Goal: Task Accomplishment & Management: Manage account settings

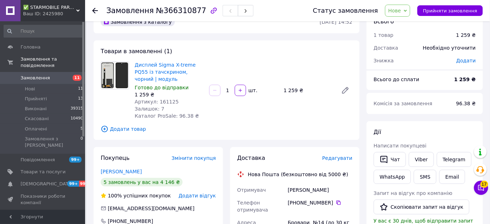
scroll to position [64, 0]
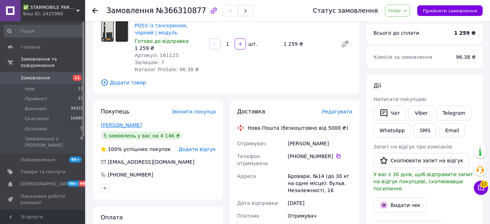
click at [128, 125] on link "Тараненко Роман" at bounding box center [121, 125] width 41 height 6
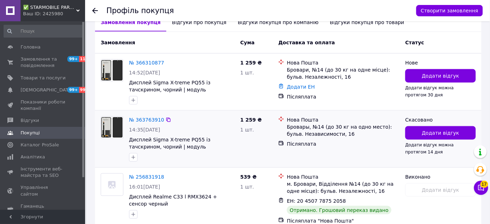
scroll to position [161, 0]
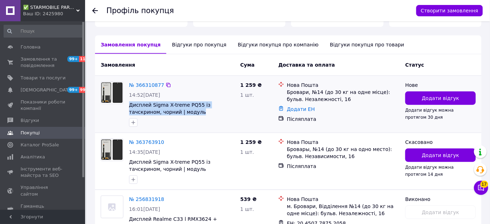
drag, startPoint x: 170, startPoint y: 106, endPoint x: 128, endPoint y: 98, distance: 42.3
click at [128, 98] on div "№ 366310877 14:52, 12.10.2025 Дисплей Sigma X-treme PQ55 із тачскрином, чорний …" at bounding box center [181, 104] width 111 height 51
copy span "Дисплей Sigma X-treme PQ55 із тачскрином, чорний | модуль"
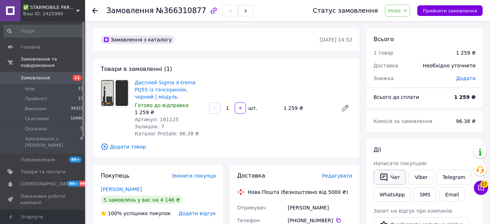
click at [390, 177] on button "Чат" at bounding box center [390, 177] width 32 height 15
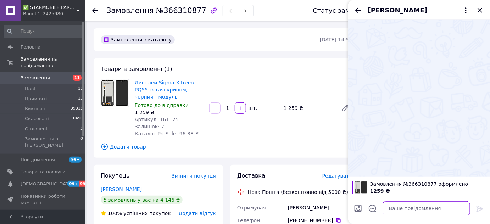
click at [399, 209] on textarea at bounding box center [426, 209] width 87 height 14
paste textarea "Дисплей Sigma X-treme PQ55 із тачскрином, чорний | модуль"
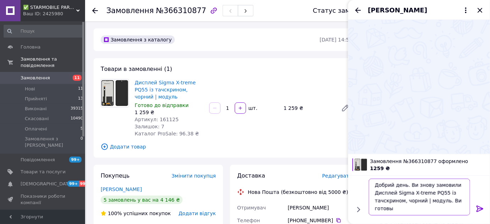
scroll to position [0, 0]
type textarea "Добрий день. Ви знову замовили Дисплей Sigma X-treme PQ55 із тачскрином, чорний…"
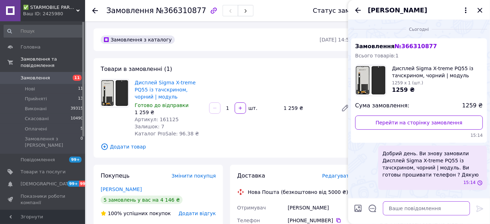
scroll to position [0, 0]
click at [38, 126] on span "Оплачені" at bounding box center [36, 129] width 22 height 6
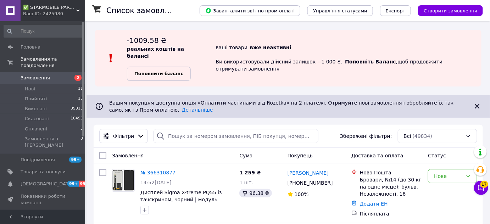
click at [177, 71] on b "Поповнити баланс" at bounding box center [159, 73] width 49 height 5
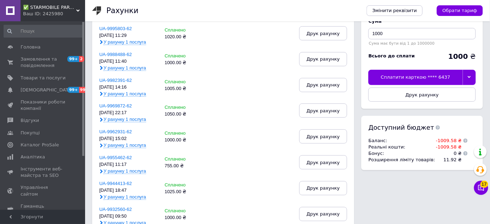
scroll to position [64, 0]
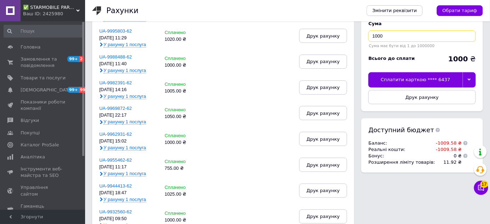
drag, startPoint x: 384, startPoint y: 35, endPoint x: 369, endPoint y: 37, distance: 14.2
click at [369, 37] on input "1000" at bounding box center [423, 36] width 108 height 11
type input "1010"
click at [470, 79] on icon at bounding box center [469, 80] width 3 height 2
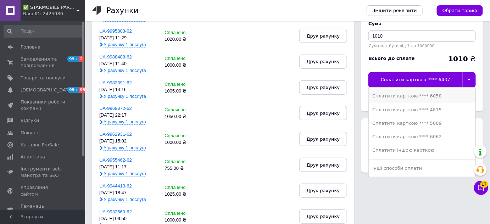
click at [434, 95] on div "Сплатити карткою **** 6058" at bounding box center [423, 96] width 100 height 6
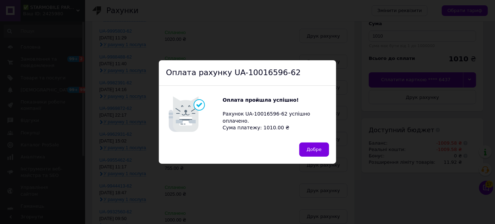
click at [307, 148] on button "Добре" at bounding box center [315, 150] width 30 height 14
